Goal: Task Accomplishment & Management: Manage account settings

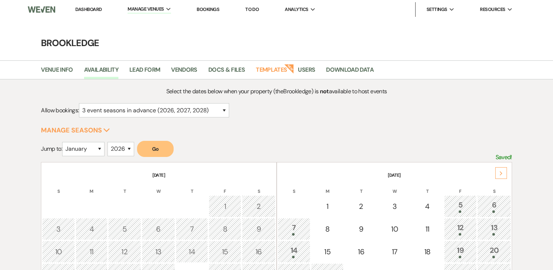
select select "3"
select select "2026"
click at [92, 10] on link "Dashboard" at bounding box center [88, 9] width 26 height 6
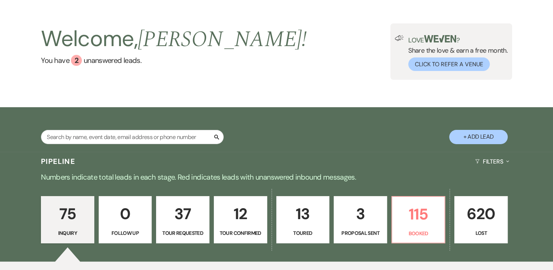
scroll to position [37, 0]
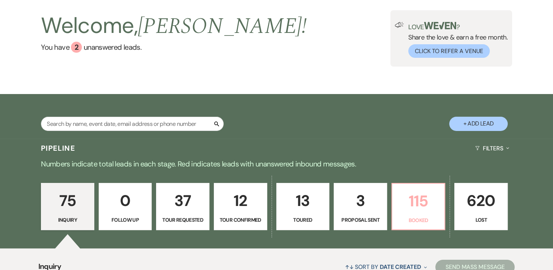
click at [427, 203] on p "115" at bounding box center [419, 201] width 44 height 24
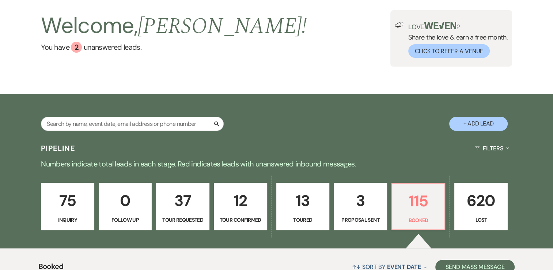
scroll to position [329, 0]
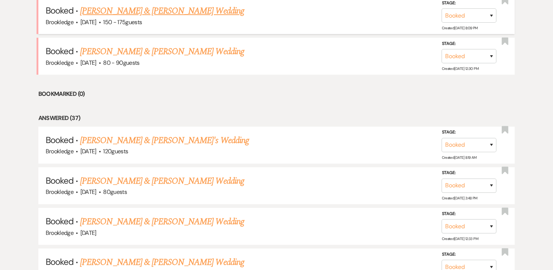
click at [121, 15] on link "[PERSON_NAME] & [PERSON_NAME] Wedding" at bounding box center [162, 10] width 164 height 13
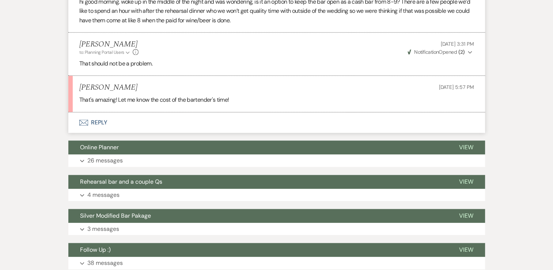
scroll to position [695, 0]
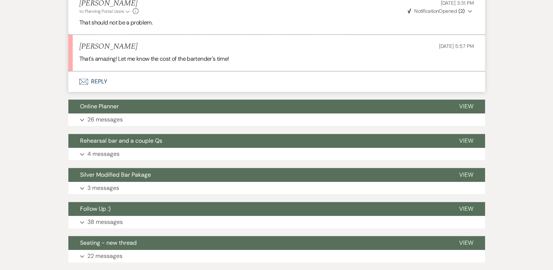
click at [95, 73] on button "Envelope Reply" at bounding box center [276, 81] width 417 height 20
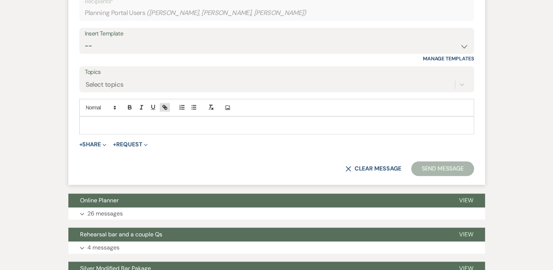
scroll to position [801, 0]
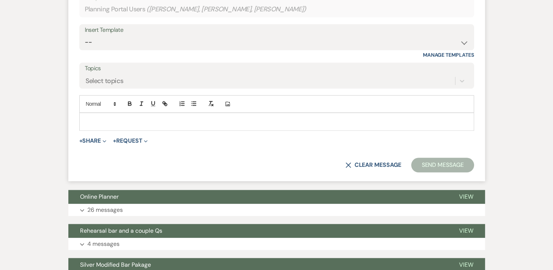
click at [165, 118] on div at bounding box center [277, 121] width 394 height 17
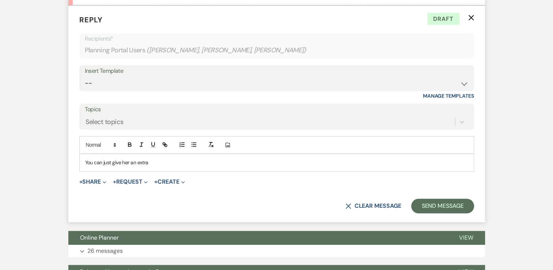
scroll to position [765, 0]
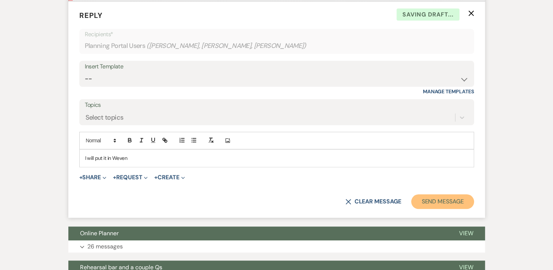
click at [444, 194] on button "Send Message" at bounding box center [442, 201] width 63 height 15
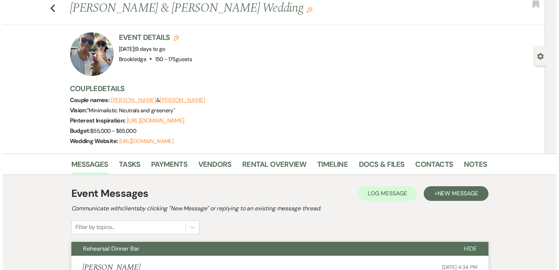
scroll to position [19, 0]
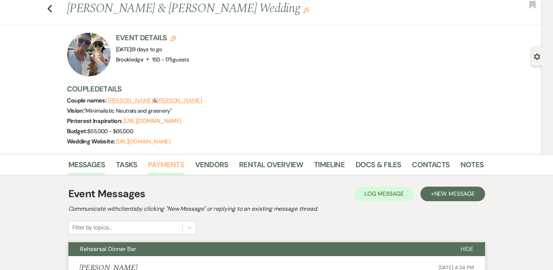
click at [171, 157] on li "Payments" at bounding box center [171, 166] width 47 height 18
click at [172, 162] on link "Payments" at bounding box center [166, 167] width 36 height 16
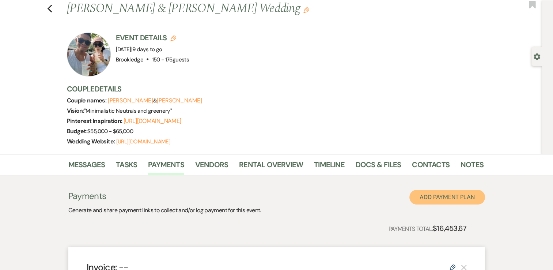
click at [455, 199] on button "Add Payment Plan" at bounding box center [447, 197] width 76 height 15
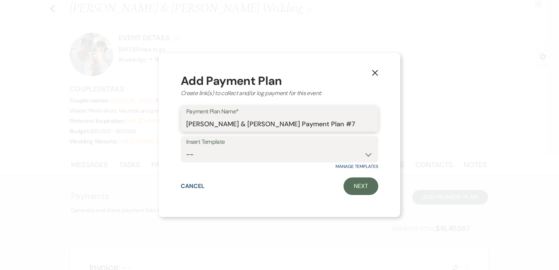
drag, startPoint x: 343, startPoint y: 124, endPoint x: 163, endPoint y: 124, distance: 179.5
click at [163, 124] on div "X Add Payment Plan Create link(s) to collect and/or log payment for this event:…" at bounding box center [279, 135] width 241 height 164
click at [306, 122] on input "Additional hour for bartender open bar" at bounding box center [279, 124] width 186 height 14
drag, startPoint x: 313, startPoint y: 124, endPoint x: 187, endPoint y: 124, distance: 125.8
click at [187, 124] on input "Additional hour for bartender open bar" at bounding box center [279, 124] width 186 height 14
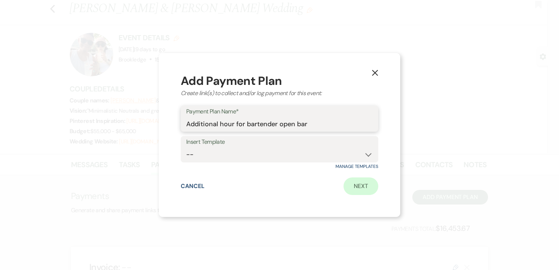
type input "Additional hour for bartender open bar"
click at [365, 184] on link "Next" at bounding box center [360, 186] width 35 height 18
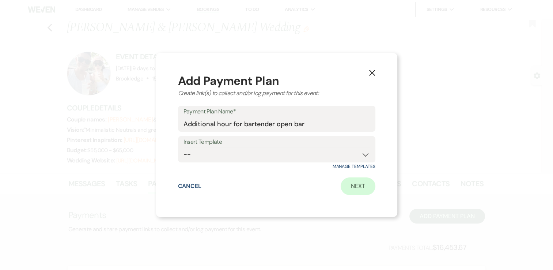
select select "2"
select select "percentage"
select select "true"
select select "client"
select select "weeks"
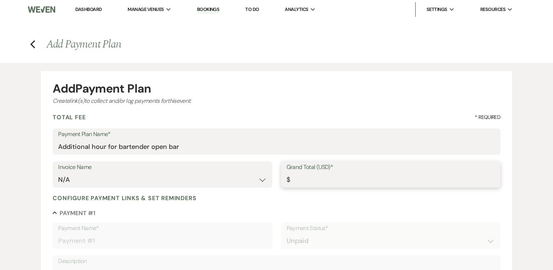
click at [354, 182] on input "Grand Total (USD)*" at bounding box center [391, 180] width 208 height 14
type input "5"
type input "5.00"
type input "50"
type input "50.00"
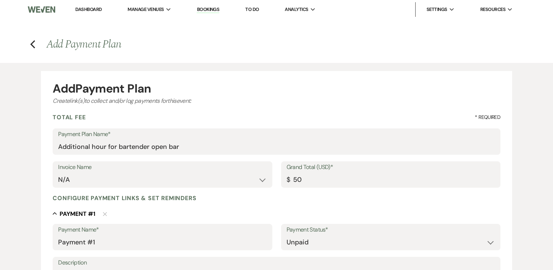
type input "50.00"
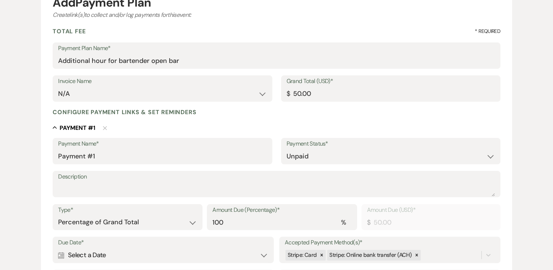
scroll to position [110, 0]
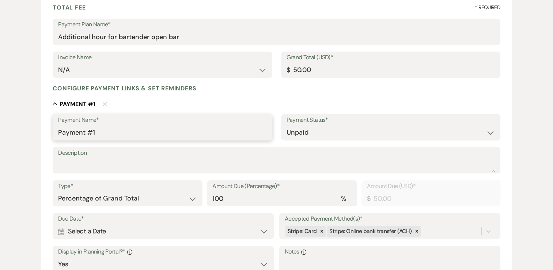
drag, startPoint x: 103, startPoint y: 133, endPoint x: 37, endPoint y: 138, distance: 66.0
click at [37, 138] on div "Add Payment Plan Create link(s) to collect and/or log payments for this event: …" at bounding box center [277, 176] width 526 height 446
paste input "Additional hour for bartender open bar"
type input "Additional hour for bartender open bar"
click at [87, 175] on div "Payment Name* Additional hour for bartender open bar Payment Status* Paid Unpai…" at bounding box center [277, 232] width 448 height 236
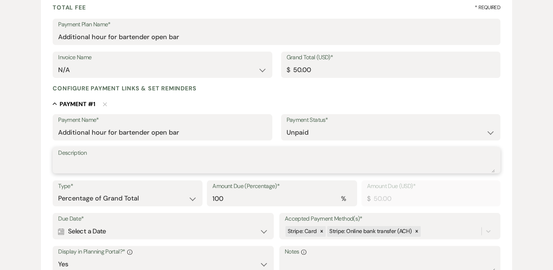
click at [88, 171] on textarea "Description" at bounding box center [276, 165] width 437 height 15
paste textarea "Additional hour for bartender open bar"
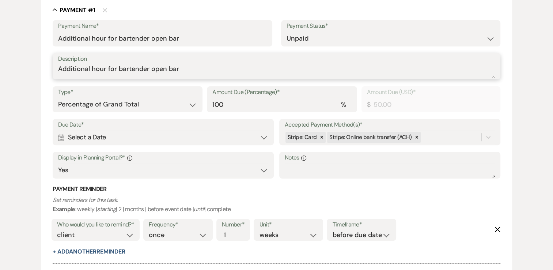
scroll to position [219, 0]
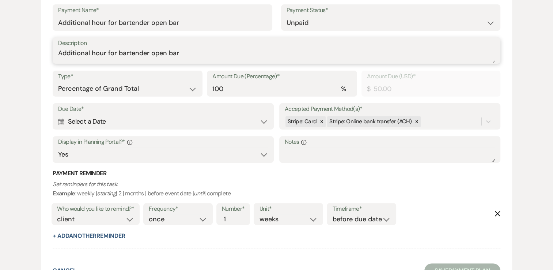
type textarea "Additional hour for bartender open bar"
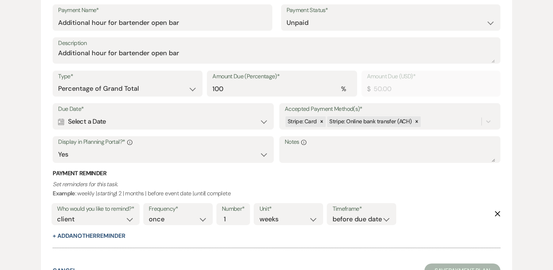
click at [110, 121] on div "Calendar Select a Date Expand" at bounding box center [163, 121] width 210 height 14
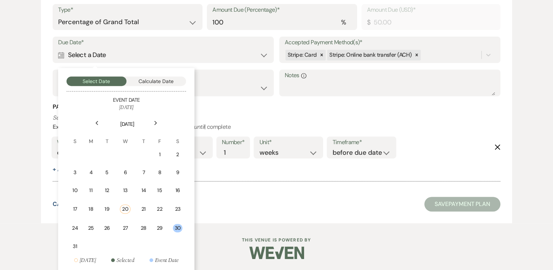
scroll to position [286, 0]
click at [157, 224] on div "29" at bounding box center [160, 228] width 6 height 8
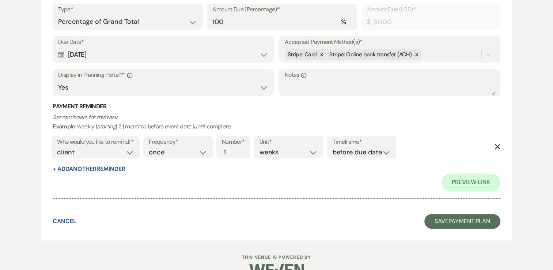
click at [147, 58] on div "Calendar [DATE] Expand" at bounding box center [163, 55] width 210 height 14
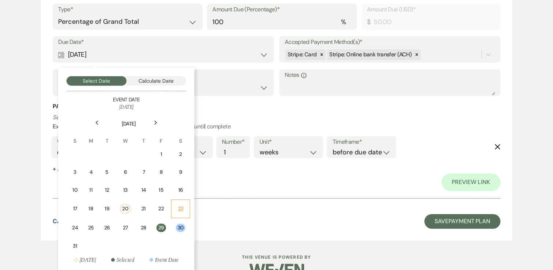
click at [176, 208] on div "23" at bounding box center [181, 209] width 10 height 8
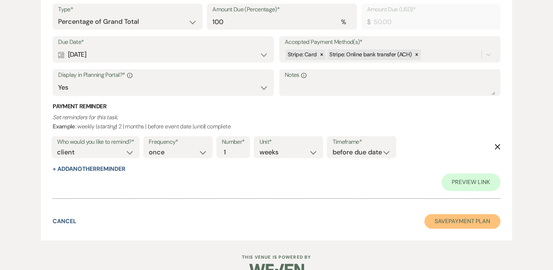
click at [471, 224] on button "Save Payment Plan" at bounding box center [462, 221] width 76 height 15
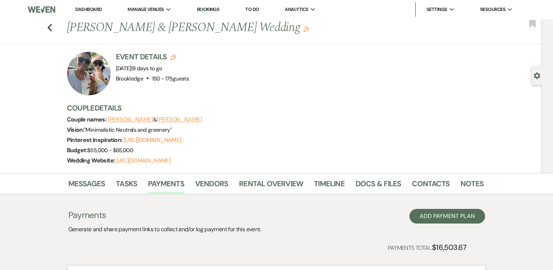
click at [91, 10] on link "Dashboard" at bounding box center [88, 9] width 26 height 6
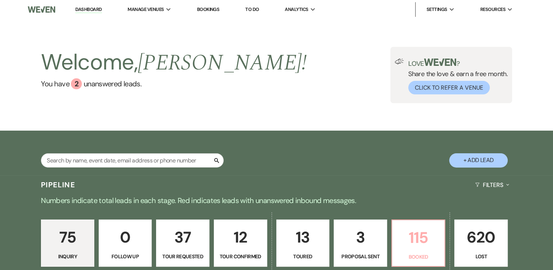
click at [404, 233] on p "115" at bounding box center [419, 237] width 44 height 24
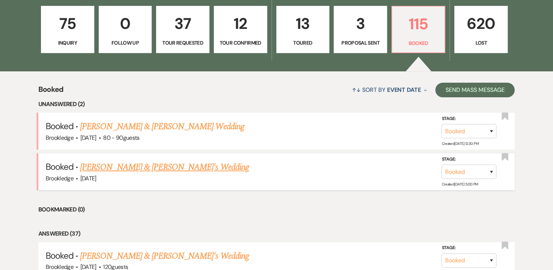
scroll to position [219, 0]
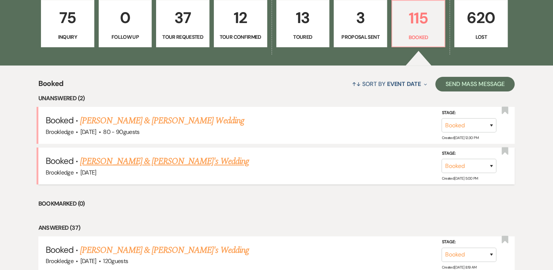
click at [122, 164] on link "[PERSON_NAME] & [PERSON_NAME]'s Wedding" at bounding box center [164, 161] width 169 height 13
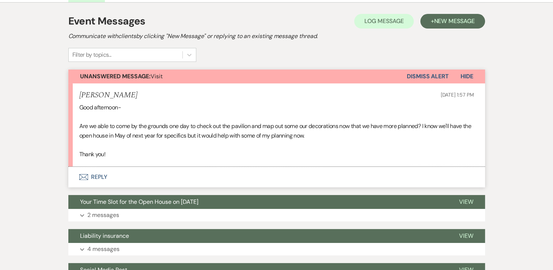
scroll to position [146, 0]
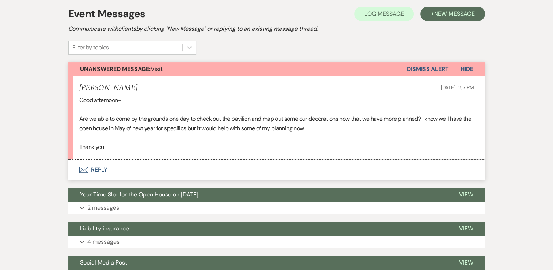
click at [101, 167] on button "Envelope Reply" at bounding box center [276, 169] width 417 height 20
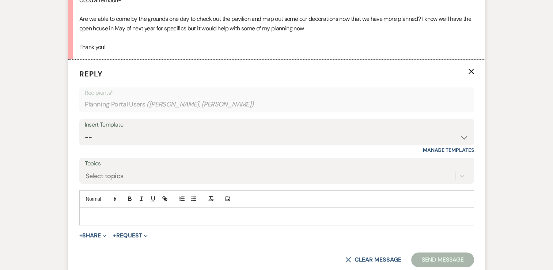
scroll to position [278, 0]
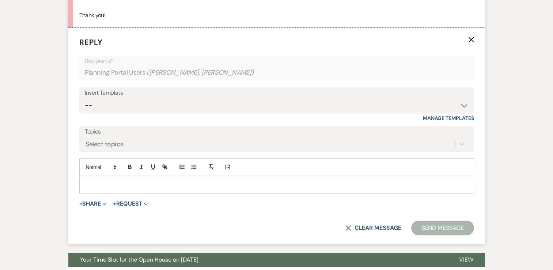
click at [127, 182] on p at bounding box center [276, 185] width 383 height 8
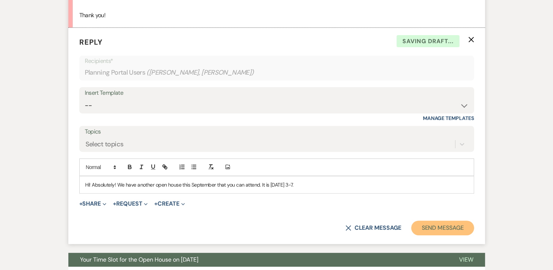
click at [454, 225] on button "Send Message" at bounding box center [442, 227] width 63 height 15
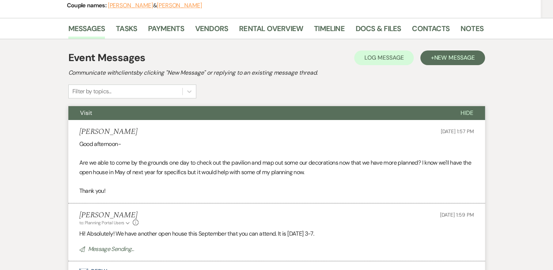
scroll to position [0, 0]
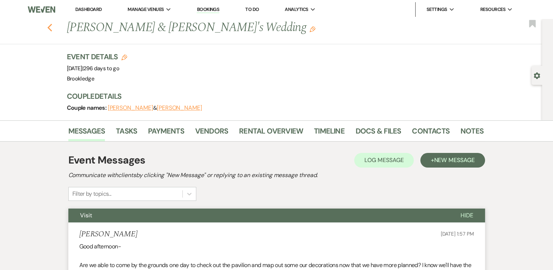
click at [51, 25] on icon "Previous" at bounding box center [49, 27] width 5 height 9
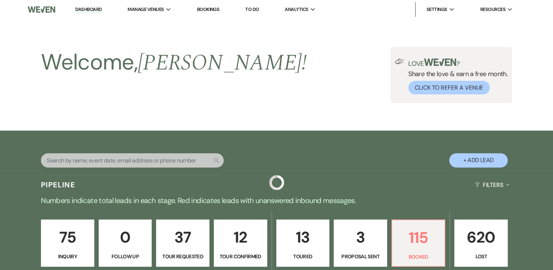
scroll to position [219, 0]
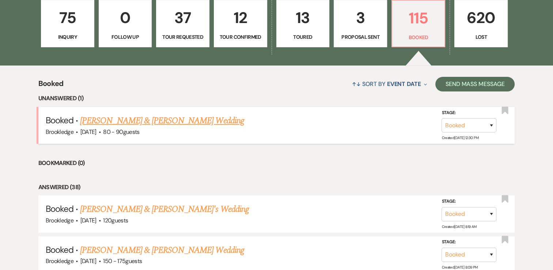
click at [131, 120] on link "[PERSON_NAME] & [PERSON_NAME] Wedding" at bounding box center [162, 120] width 164 height 13
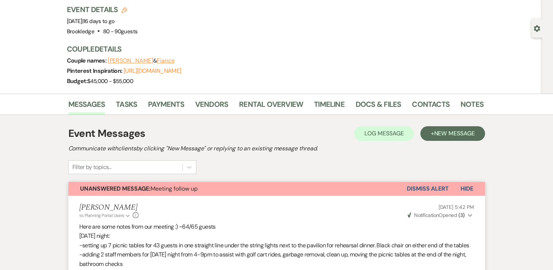
scroll to position [37, 0]
